Goal: Task Accomplishment & Management: Use online tool/utility

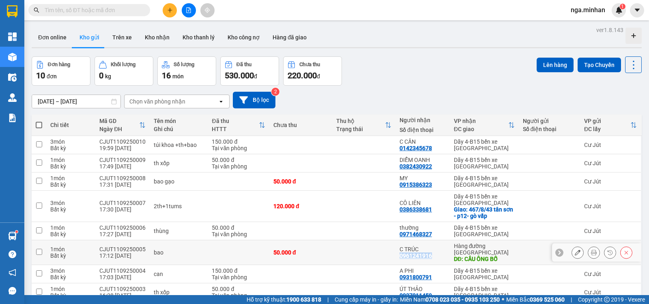
drag, startPoint x: 393, startPoint y: 256, endPoint x: 436, endPoint y: 256, distance: 42.6
click at [436, 256] on td "C TRÚC 0961241916" at bounding box center [423, 252] width 54 height 25
checkbox input "true"
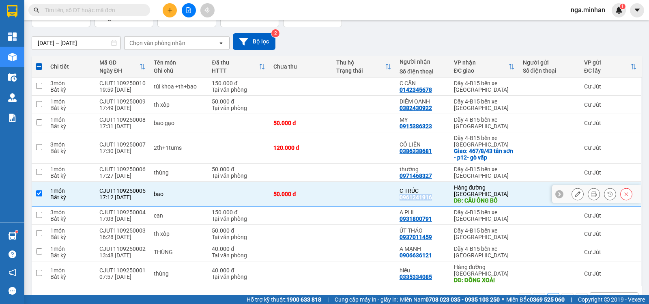
scroll to position [70, 0]
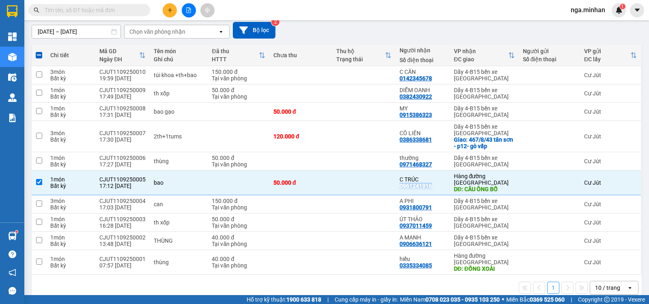
copy div "0961241916"
click at [170, 9] on icon "plus" at bounding box center [170, 10] width 6 height 6
click at [193, 30] on div "Tạo đơn hàng" at bounding box center [201, 30] width 35 height 9
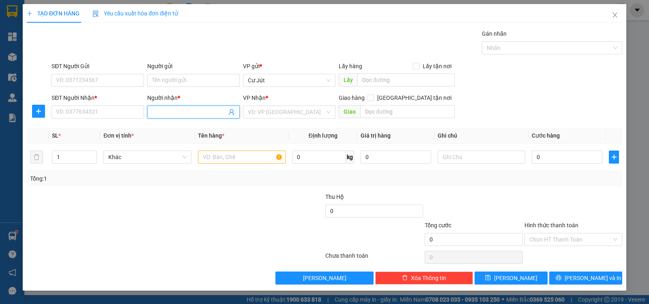
click at [169, 116] on input "Người nhận *" at bounding box center [189, 112] width 75 height 9
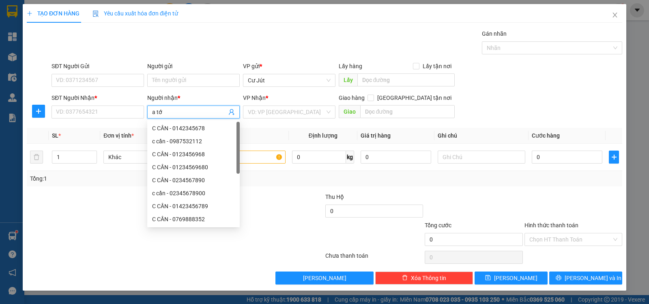
type input "a tới"
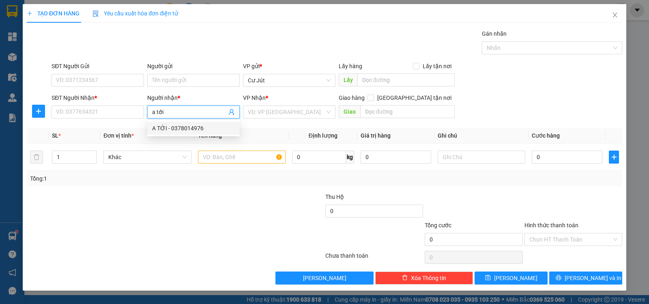
click at [185, 127] on div "A TỚI - 0378014976" at bounding box center [193, 128] width 83 height 9
type input "0378014976"
type input "A TỚI"
click at [284, 112] on input "search" at bounding box center [286, 112] width 77 height 12
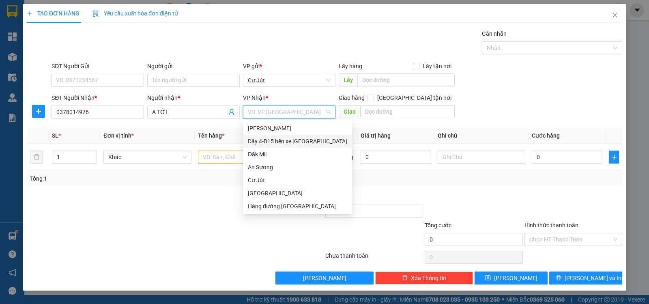
click at [285, 139] on div "Dãy 4-B15 bến xe [GEOGRAPHIC_DATA]" at bounding box center [297, 141] width 99 height 9
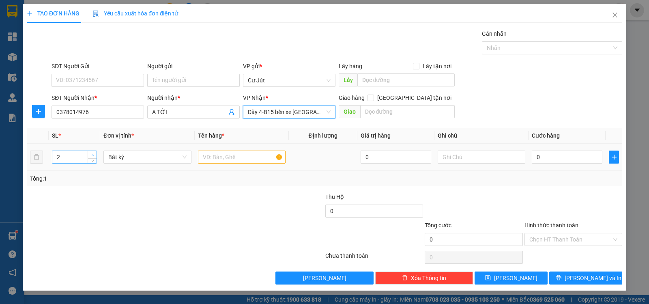
click at [91, 153] on span "up" at bounding box center [92, 155] width 5 height 5
type input "3"
click at [91, 153] on span "up" at bounding box center [92, 155] width 5 height 5
click at [240, 159] on input "text" at bounding box center [242, 157] width 88 height 13
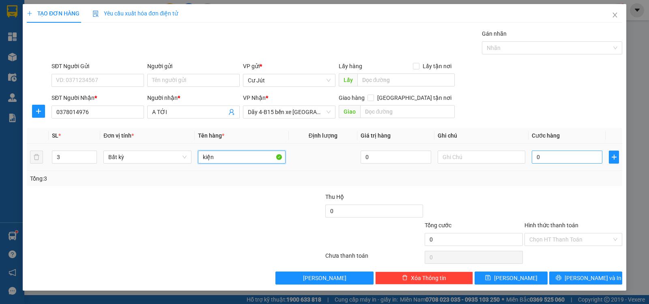
type input "kiện"
click at [551, 158] on input "0" at bounding box center [567, 157] width 71 height 13
type input "1"
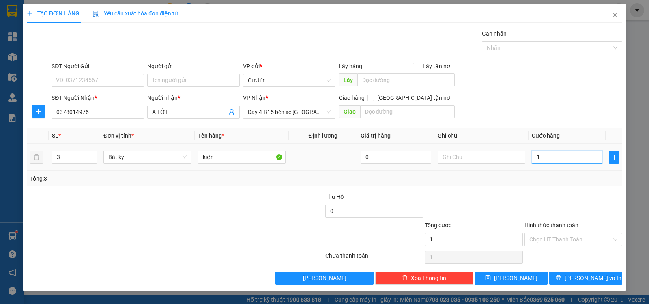
type input "11"
type input "110"
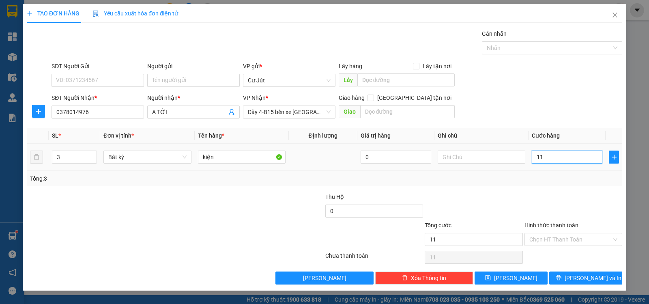
type input "110"
click at [519, 278] on span "[PERSON_NAME]" at bounding box center [515, 278] width 43 height 9
type input "110.000"
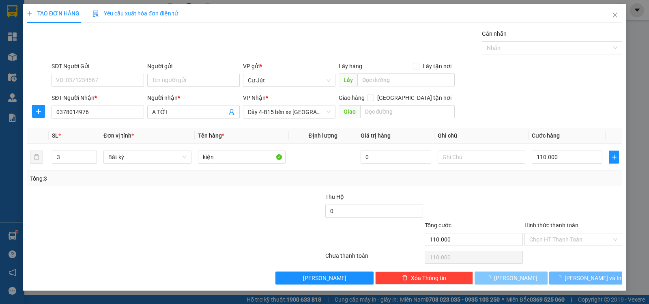
type input "1"
type input "0"
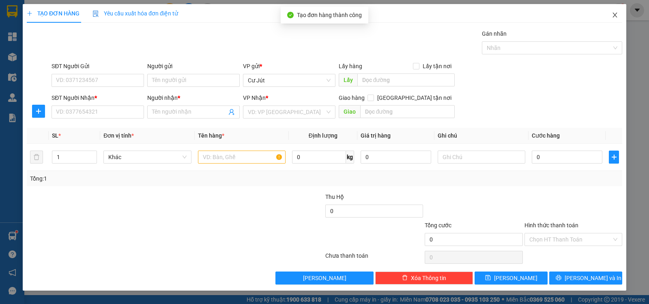
click at [616, 14] on icon "close" at bounding box center [615, 15] width 6 height 6
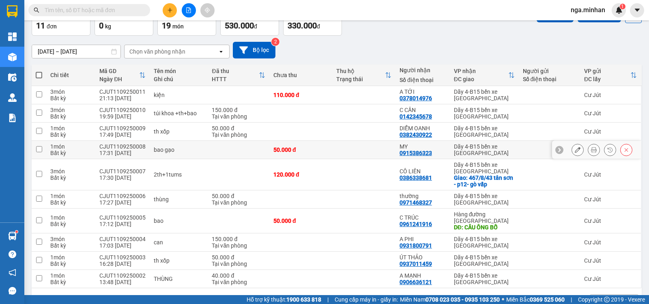
scroll to position [70, 0]
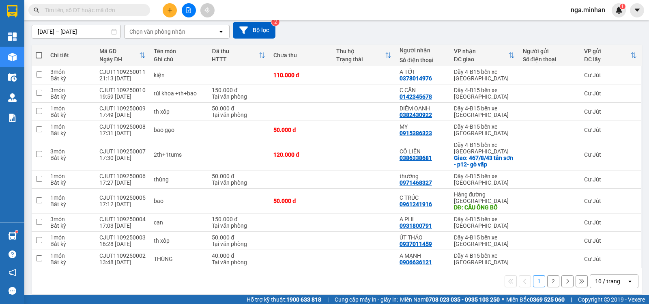
click at [602, 278] on div "10 / trang" at bounding box center [607, 281] width 25 height 8
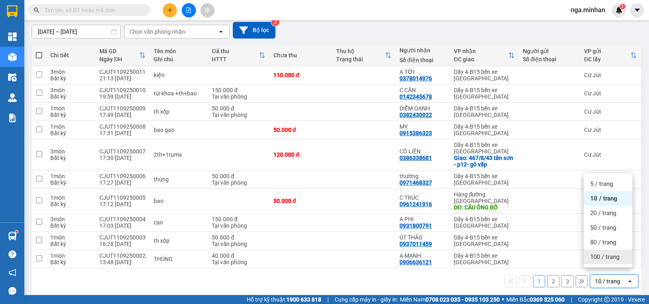
click at [596, 256] on span "100 / trang" at bounding box center [605, 257] width 29 height 8
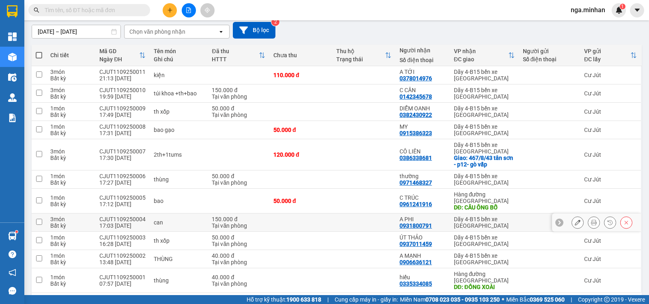
scroll to position [88, 0]
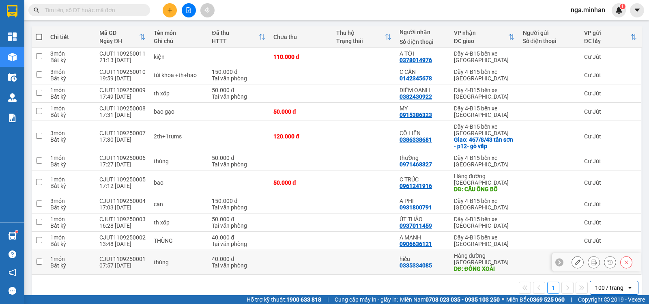
click at [41, 259] on input "checkbox" at bounding box center [39, 262] width 6 height 6
checkbox input "true"
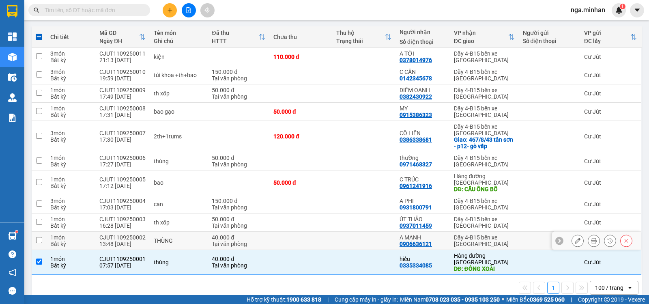
scroll to position [0, 0]
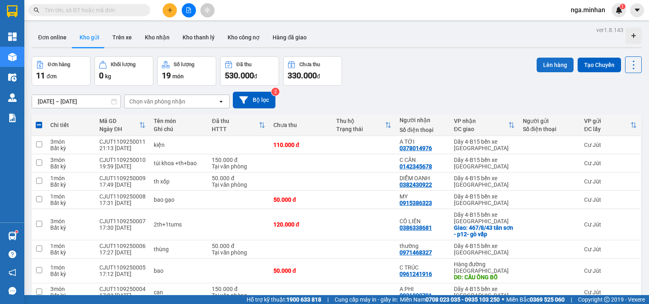
click at [538, 70] on button "Lên hàng" at bounding box center [555, 65] width 37 height 15
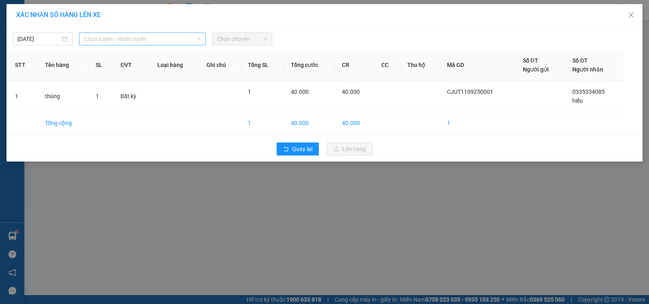
click at [125, 43] on span "Chọn tuyến - nhóm tuyến" at bounding box center [142, 39] width 117 height 12
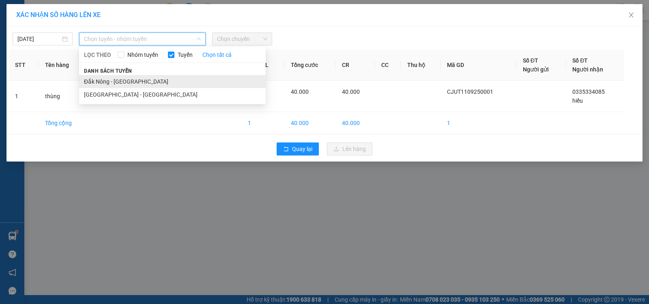
click at [131, 82] on li "Đắk Nông - [GEOGRAPHIC_DATA]" at bounding box center [172, 81] width 187 height 13
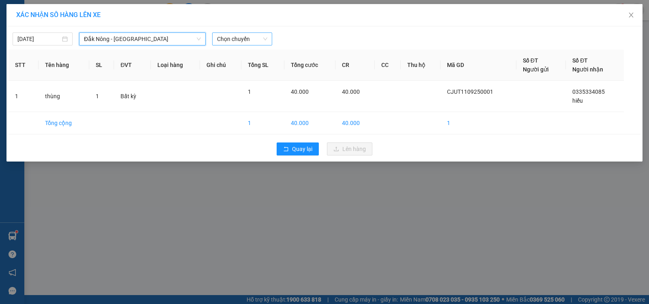
click at [224, 36] on span "Chọn chuyến" at bounding box center [242, 39] width 50 height 12
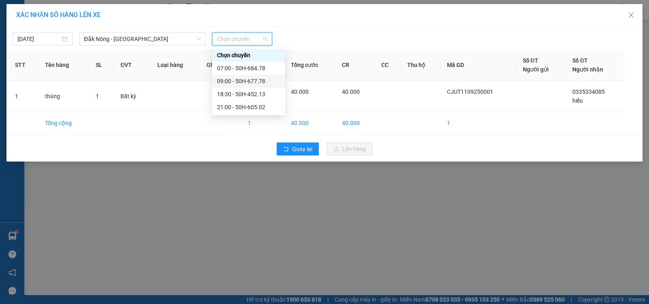
click at [244, 82] on div "09:00 - 50H-677.78" at bounding box center [248, 81] width 63 height 9
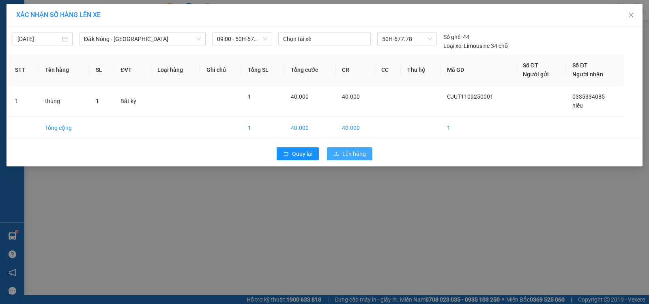
click at [361, 151] on span "Lên hàng" at bounding box center [355, 153] width 24 height 9
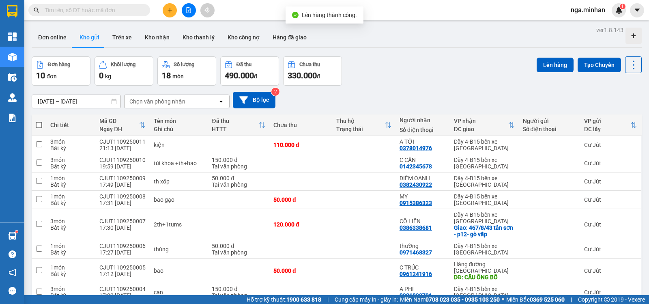
click at [38, 125] on span at bounding box center [39, 125] width 6 height 6
click at [39, 121] on input "checkbox" at bounding box center [39, 121] width 0 height 0
checkbox input "true"
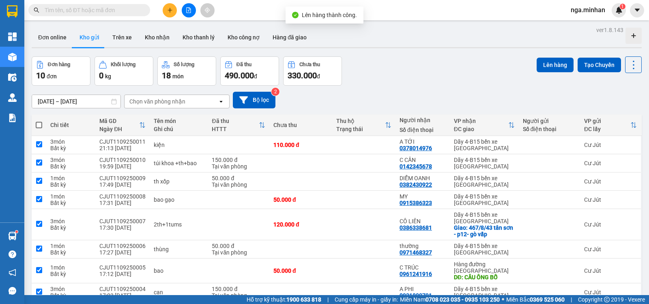
checkbox input "true"
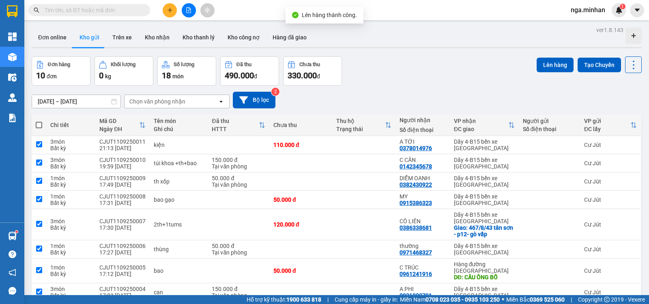
checkbox input "true"
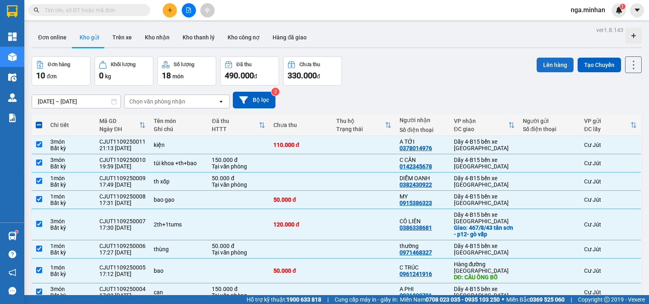
click at [552, 58] on button "Lên hàng" at bounding box center [555, 65] width 37 height 15
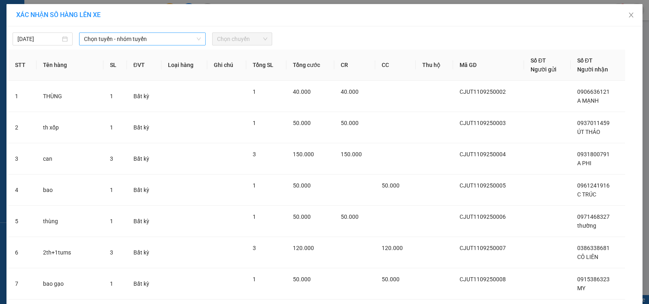
click at [141, 39] on span "Chọn tuyến - nhóm tuyến" at bounding box center [142, 39] width 117 height 12
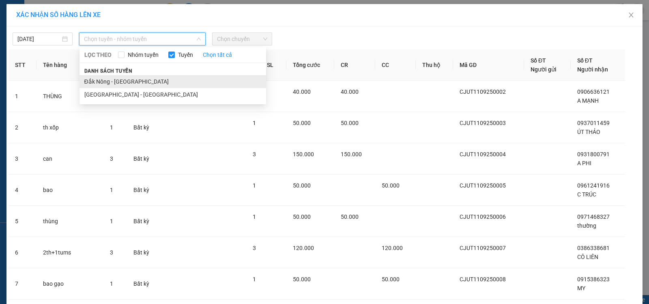
click at [117, 80] on li "Đắk Nông - [GEOGRAPHIC_DATA]" at bounding box center [173, 81] width 187 height 13
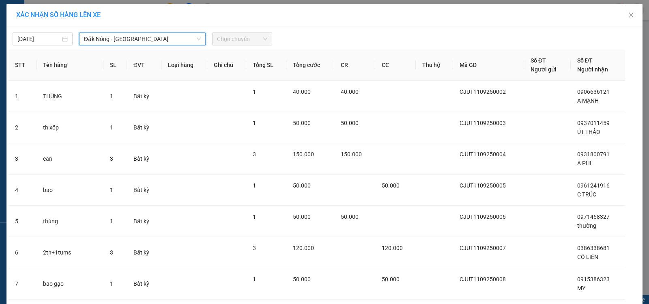
click at [221, 40] on span "Chọn chuyến" at bounding box center [242, 39] width 50 height 12
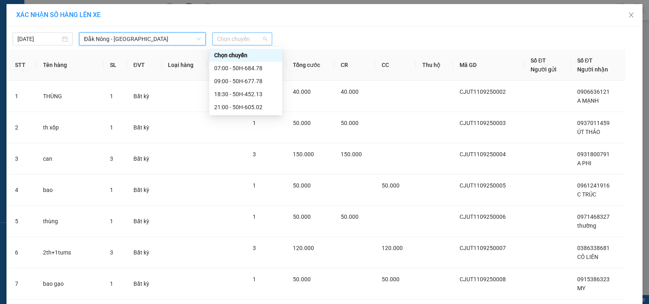
click at [231, 43] on span "Chọn chuyến" at bounding box center [242, 39] width 50 height 12
click at [242, 106] on div "21:00 - 50H-605.02" at bounding box center [245, 107] width 63 height 9
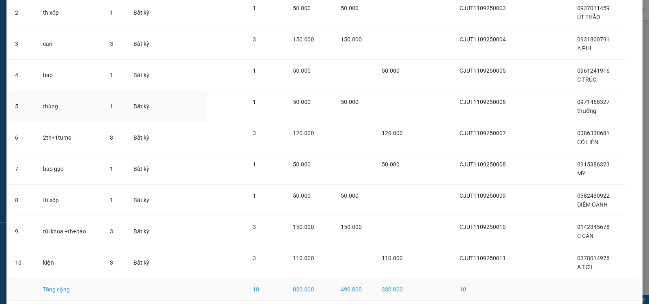
scroll to position [153, 0]
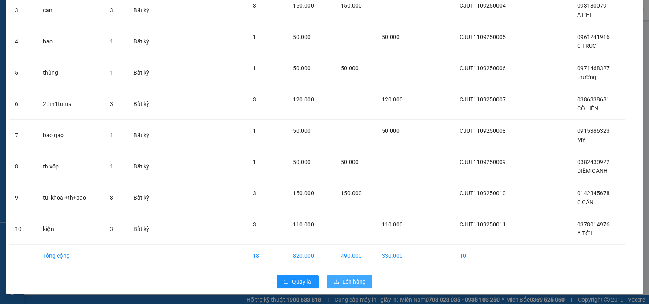
click at [346, 279] on span "Lên hàng" at bounding box center [355, 281] width 24 height 9
